Goal: Entertainment & Leisure: Consume media (video, audio)

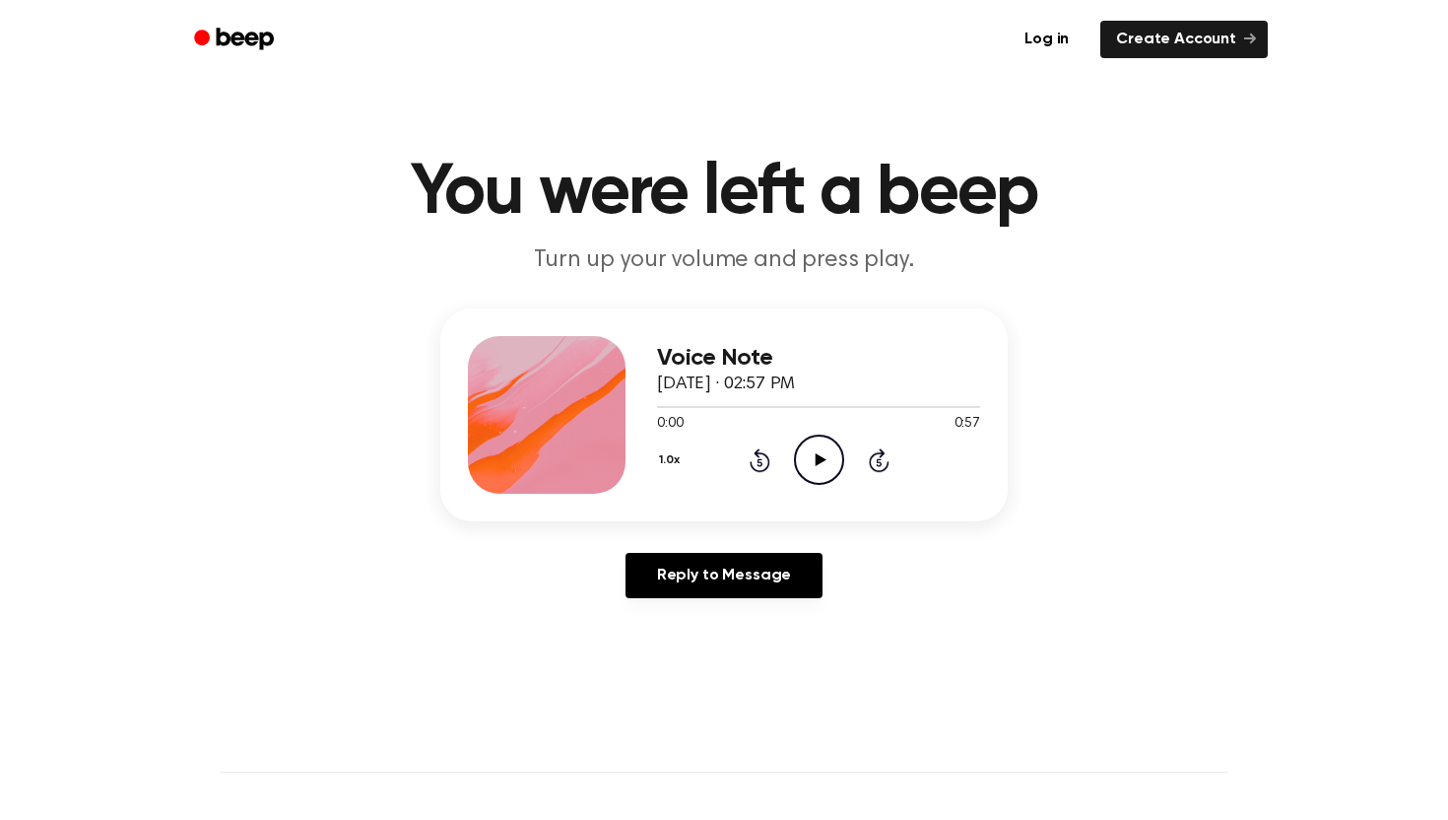
click at [812, 461] on icon "Play Audio" at bounding box center [819, 459] width 50 height 50
click at [1233, 353] on div "Voice Note September 25, 2025 · 02:57 PM 0:18 0:57 Your browser does not suppor…" at bounding box center [724, 460] width 1401 height 305
click at [818, 463] on icon at bounding box center [820, 459] width 11 height 13
